Goal: Task Accomplishment & Management: Manage account settings

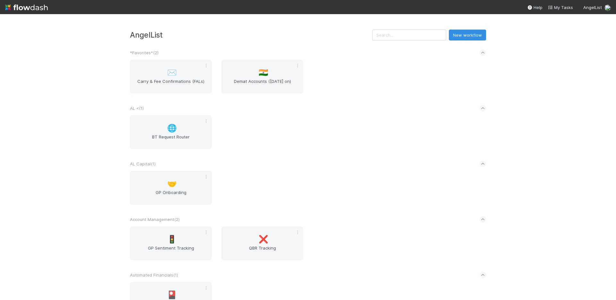
scroll to position [257, 0]
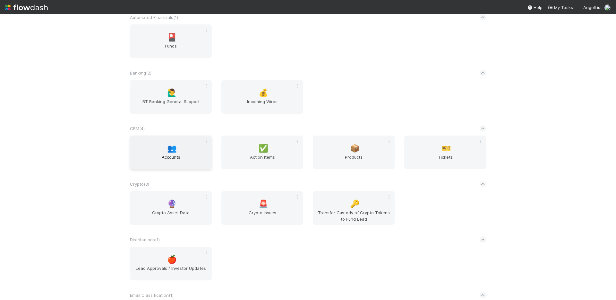
click at [178, 149] on div "👥 Accounts" at bounding box center [171, 152] width 82 height 34
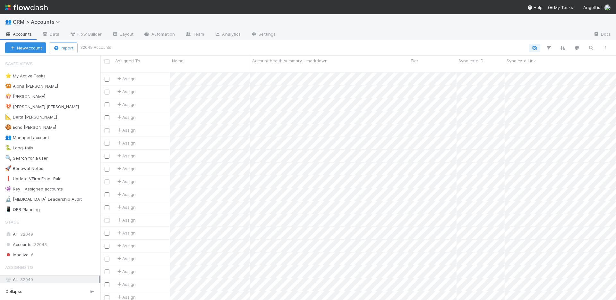
scroll to position [228, 511]
click at [544, 44] on button "button" at bounding box center [549, 48] width 12 height 8
click at [561, 47] on div "Add Filter" at bounding box center [308, 150] width 616 height 300
click at [551, 48] on icon "button" at bounding box center [548, 48] width 6 height 6
click at [595, 48] on div "Add Filter" at bounding box center [308, 150] width 616 height 300
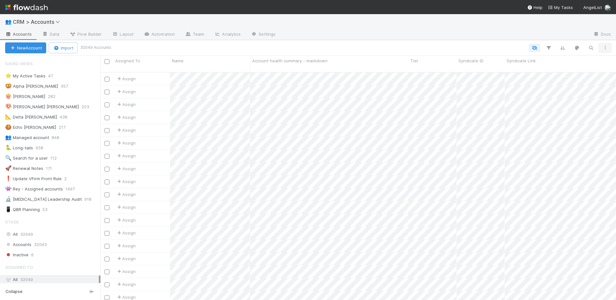
click at [602, 46] on icon "button" at bounding box center [605, 48] width 6 height 4
drag, startPoint x: 13, startPoint y: 92, endPoint x: 18, endPoint y: 80, distance: 13.2
click at [14, 85] on div "View as list Comments Export view to CSV" at bounding box center [308, 150] width 616 height 300
click at [24, 86] on div "🥨 Alpha [PERSON_NAME]" at bounding box center [31, 86] width 53 height 8
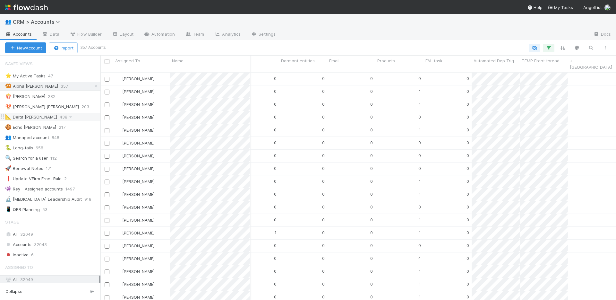
click at [34, 115] on div "📐 Delta [PERSON_NAME] 438" at bounding box center [52, 117] width 95 height 8
click at [576, 58] on link "+ [GEOGRAPHIC_DATA]" at bounding box center [591, 64] width 42 height 12
click at [572, 62] on link "+ [GEOGRAPHIC_DATA]" at bounding box center [591, 64] width 42 height 12
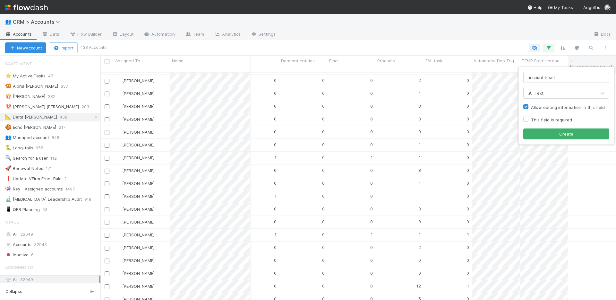
type input "account health"
click at [577, 78] on input "account health" at bounding box center [566, 77] width 86 height 11
click at [577, 50] on div "Text Allow editing information in this field This field is required Create" at bounding box center [308, 150] width 616 height 300
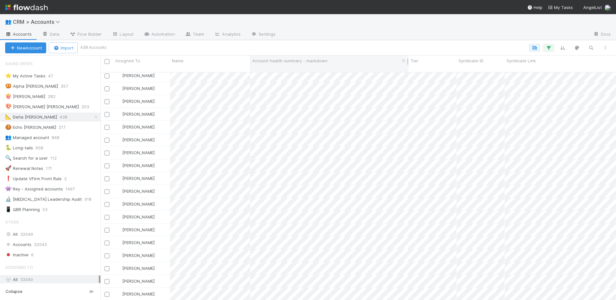
click at [299, 62] on span "Account health summary - markdown" at bounding box center [289, 60] width 75 height 6
click at [287, 72] on div "Sort A → Z" at bounding box center [289, 73] width 73 height 10
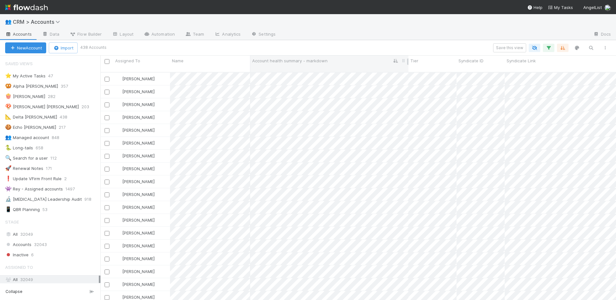
click at [311, 60] on span "Account health summary - markdown" at bounding box center [289, 60] width 75 height 6
click at [290, 85] on div "Sort Z → A" at bounding box center [289, 83] width 73 height 10
click at [366, 280] on div at bounding box center [308, 150] width 616 height 300
click at [314, 112] on div at bounding box center [308, 150] width 616 height 300
click at [311, 86] on div at bounding box center [308, 150] width 616 height 300
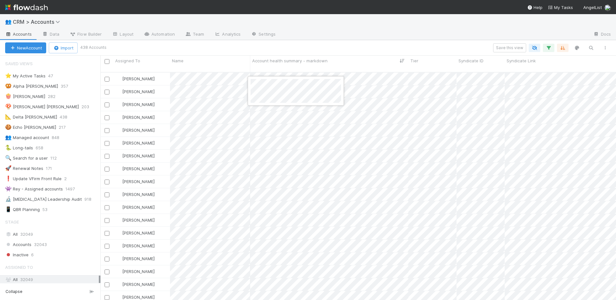
click at [318, 124] on div at bounding box center [308, 150] width 616 height 300
click at [301, 60] on span "Account health summary - markdown" at bounding box center [289, 60] width 75 height 6
drag, startPoint x: 311, startPoint y: 54, endPoint x: 313, endPoint y: 50, distance: 4.6
click at [311, 53] on div "Sort A → Z Sort Z → A Hide Edit field Delete field" at bounding box center [308, 150] width 616 height 300
click at [313, 50] on div "Save this view" at bounding box center [358, 47] width 507 height 9
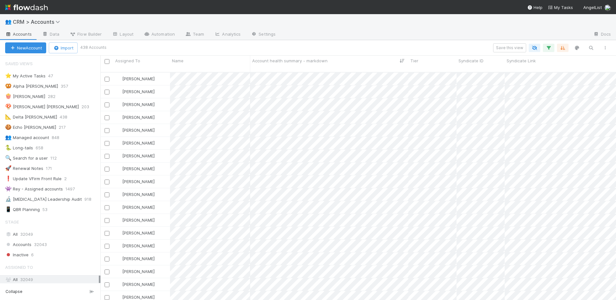
click at [314, 49] on div "Save this view" at bounding box center [358, 47] width 507 height 9
click at [299, 184] on div at bounding box center [308, 150] width 616 height 300
click at [436, 158] on div at bounding box center [308, 150] width 616 height 300
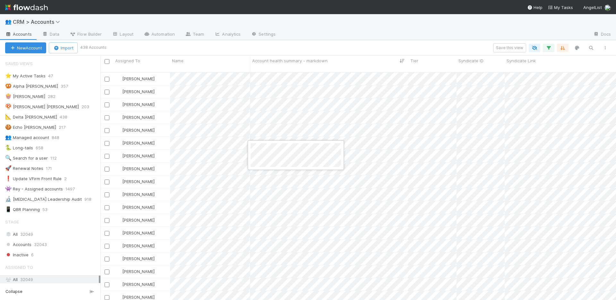
click at [430, 19] on div at bounding box center [308, 150] width 616 height 300
click at [371, 39] on div at bounding box center [434, 35] width 307 height 10
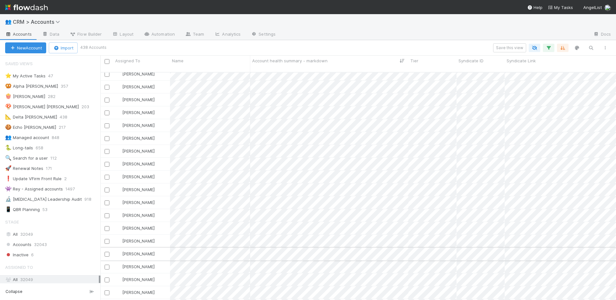
click at [164, 251] on div "[PERSON_NAME]" at bounding box center [141, 253] width 57 height 13
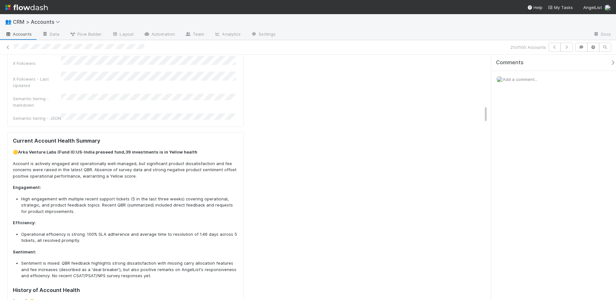
scroll to position [698, 0]
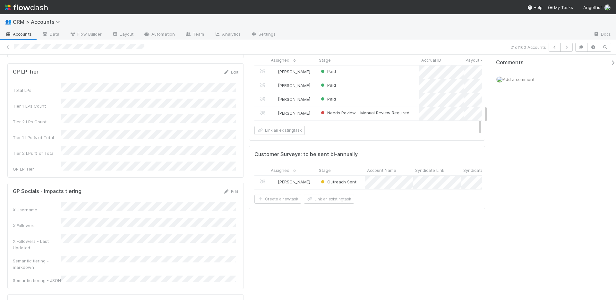
click at [526, 111] on div "Comments Add a comment..." at bounding box center [556, 87] width 130 height 65
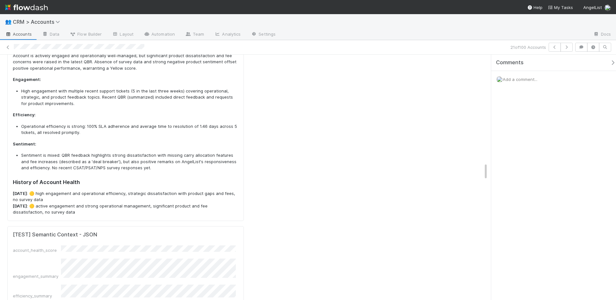
scroll to position [0, 0]
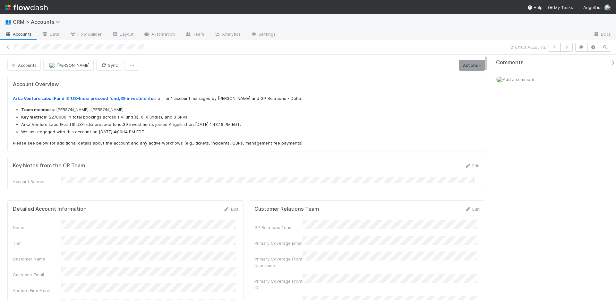
drag, startPoint x: 486, startPoint y: 116, endPoint x: 491, endPoint y: 8, distance: 108.6
click at [491, 8] on div "👥 CRM > Accounts Accounts Data Flow Builder Layout Automation Team Analytics Se…" at bounding box center [308, 150] width 616 height 300
